Goal: Task Accomplishment & Management: Manage account settings

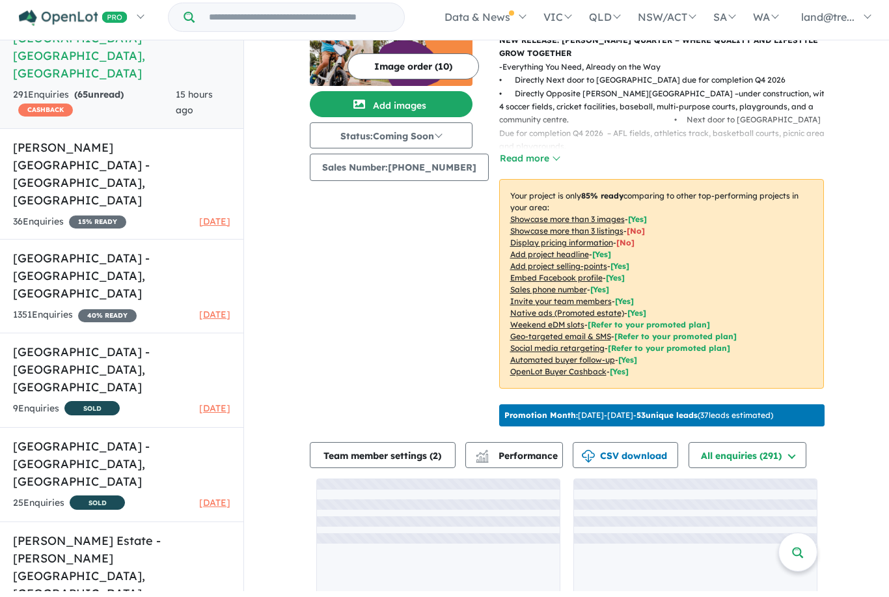
scroll to position [2, 0]
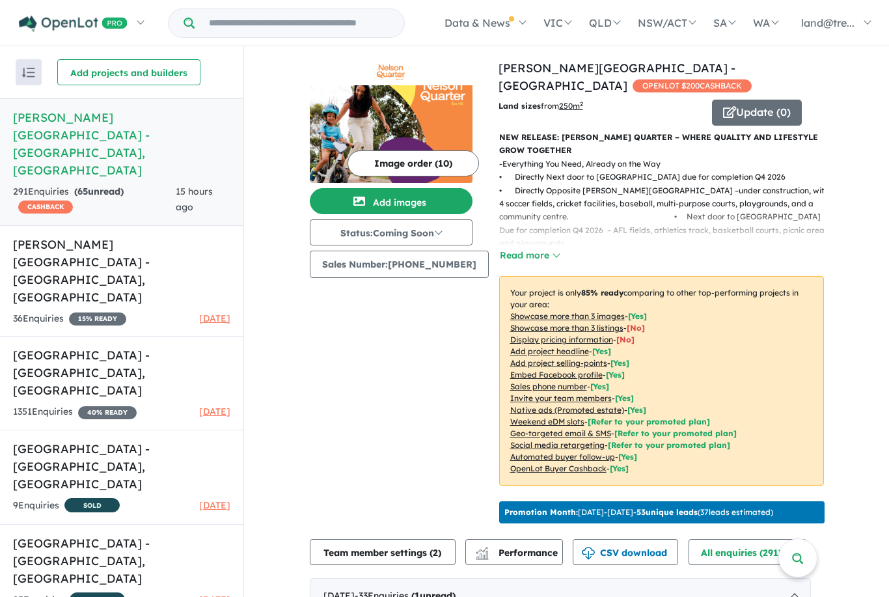
click at [106, 312] on span "15 % READY" at bounding box center [97, 318] width 57 height 13
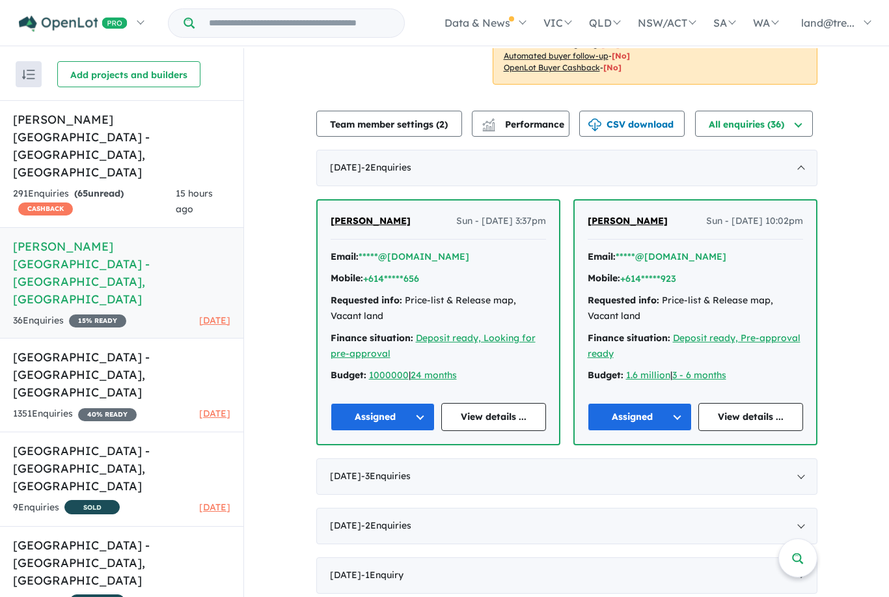
click at [119, 128] on link "[PERSON_NAME][GEOGRAPHIC_DATA] - [GEOGRAPHIC_DATA] , [GEOGRAPHIC_DATA] 291 Enqu…" at bounding box center [121, 164] width 243 height 128
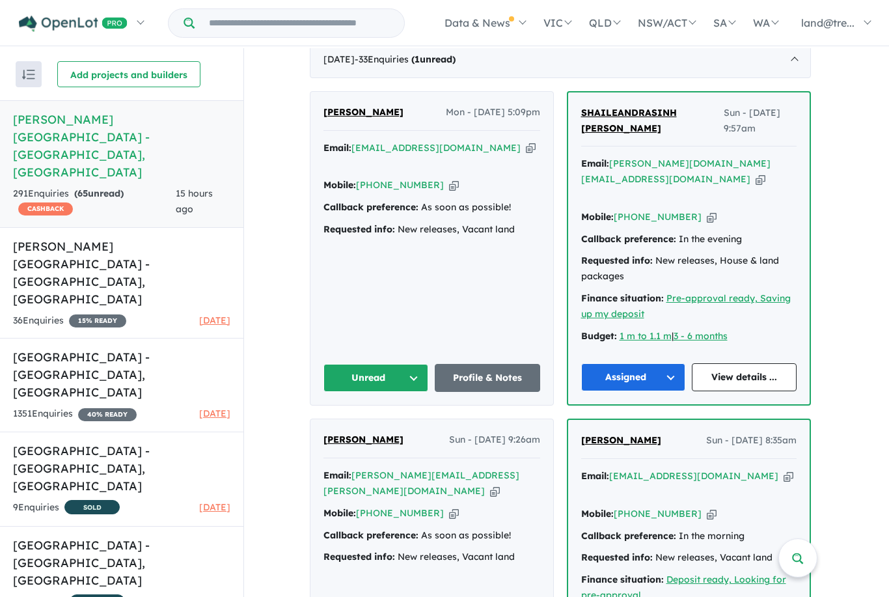
scroll to position [539, 0]
click at [425, 363] on button "Unread" at bounding box center [375, 377] width 105 height 28
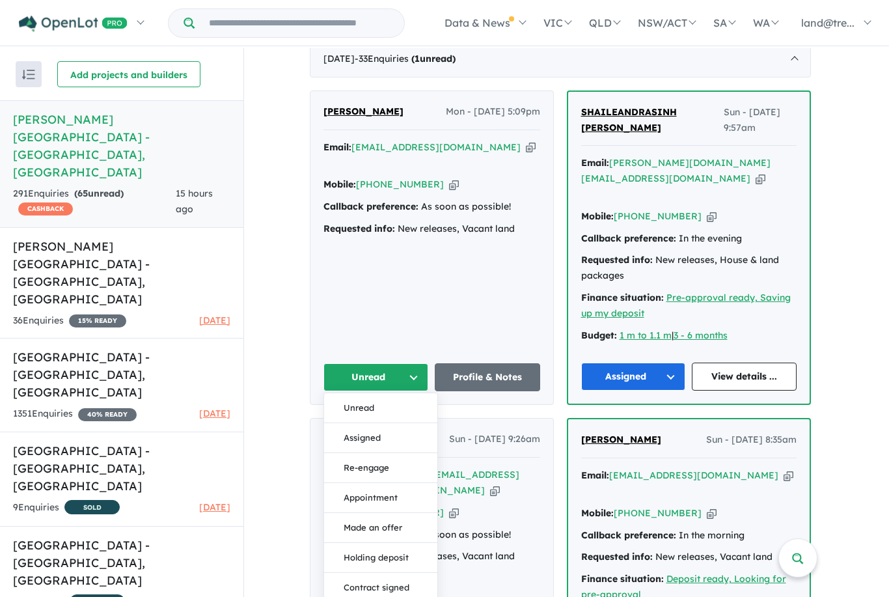
click at [385, 423] on button "Assigned" at bounding box center [380, 438] width 113 height 30
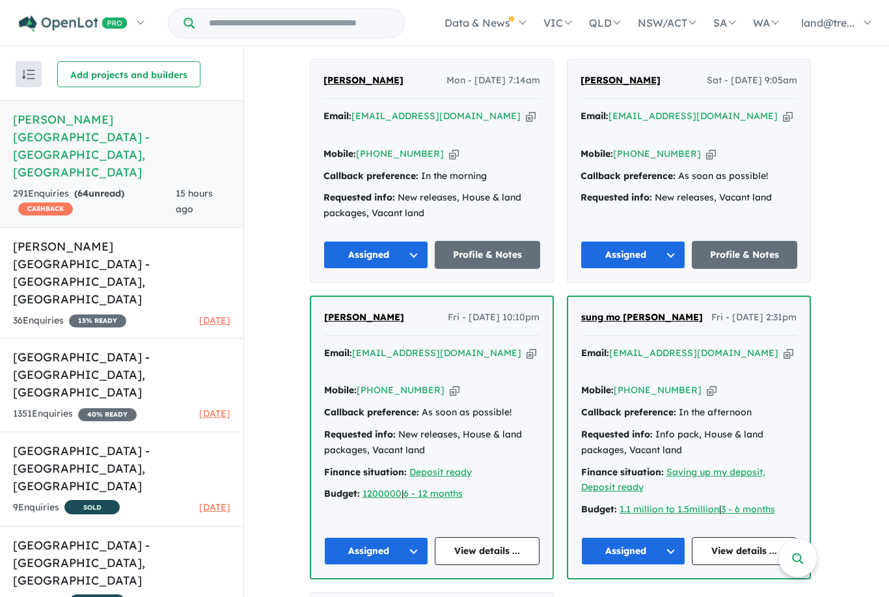
scroll to position [4144, 0]
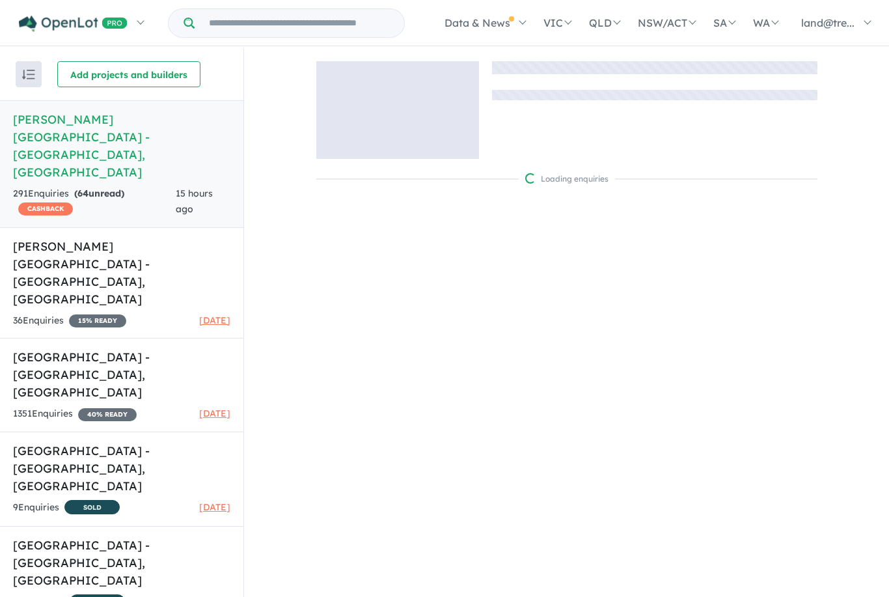
scroll to position [42, 0]
